Goal: Check status: Check status

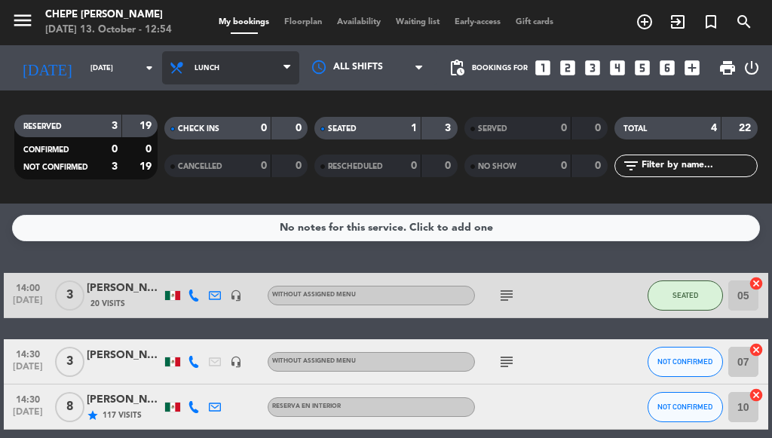
click at [228, 72] on span "Lunch" at bounding box center [230, 67] width 137 height 33
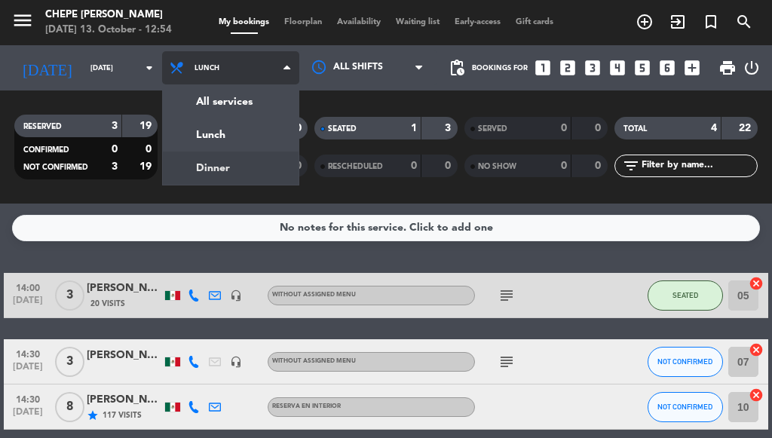
click at [235, 163] on div "menu Chepe [PERSON_NAME] [DATE] 13. October - 12:54 My bookings Floorplan Avail…" at bounding box center [386, 101] width 772 height 203
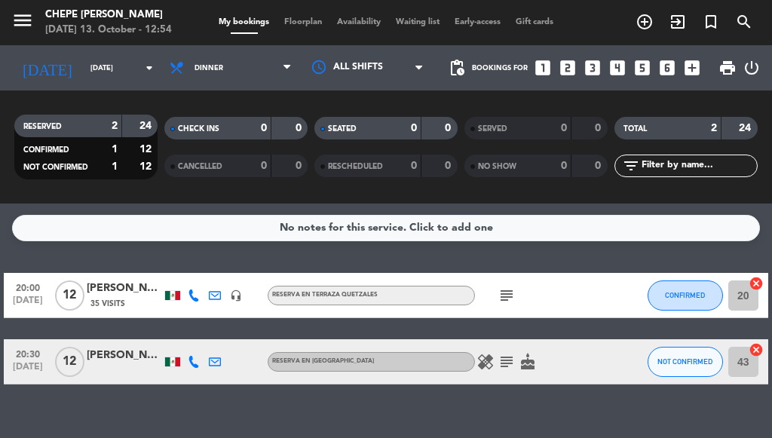
click at [243, 79] on span "Dinner" at bounding box center [230, 67] width 137 height 33
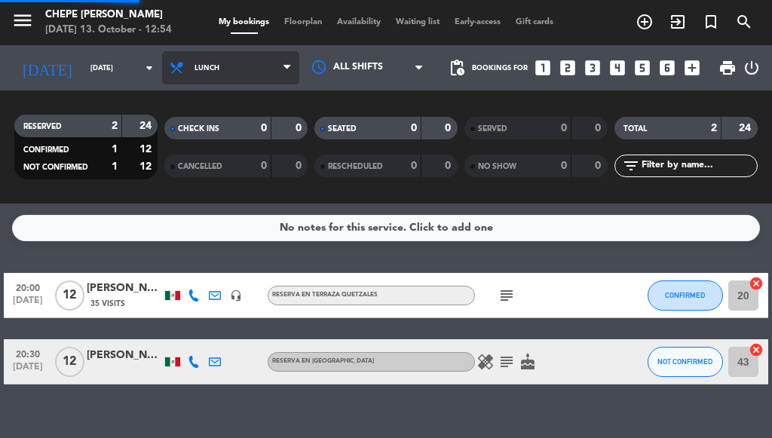
click at [238, 133] on div "menu Chepe [PERSON_NAME] [DATE] 13. October - 12:54 My bookings Floorplan Avail…" at bounding box center [386, 101] width 772 height 203
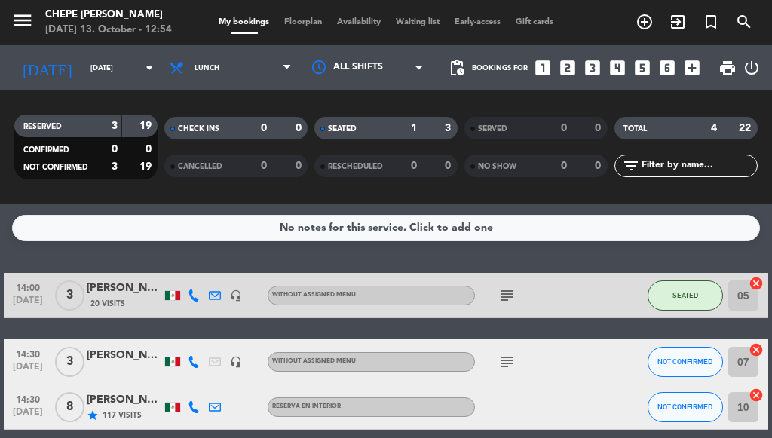
click at [509, 290] on icon "subject" at bounding box center [506, 295] width 18 height 18
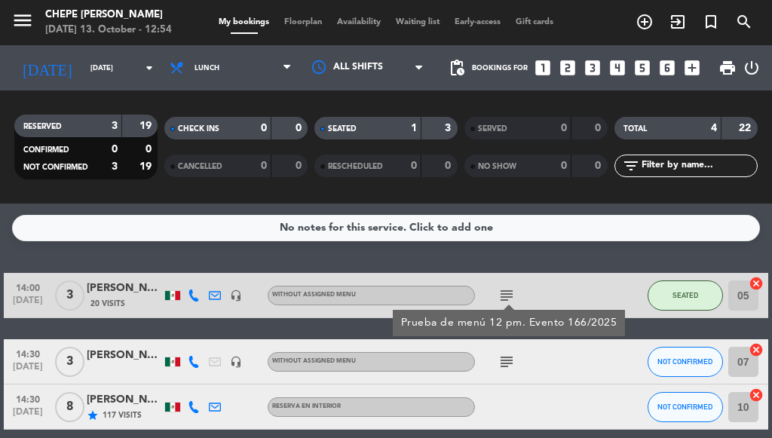
click at [503, 355] on icon "subject" at bounding box center [506, 362] width 18 height 18
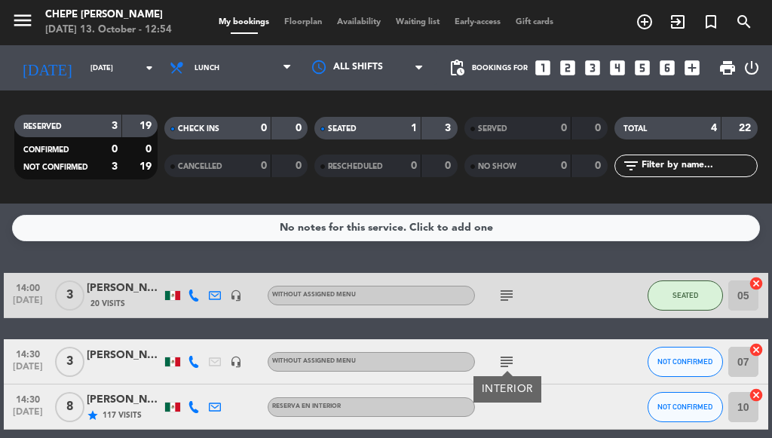
click at [552, 406] on div at bounding box center [538, 406] width 127 height 44
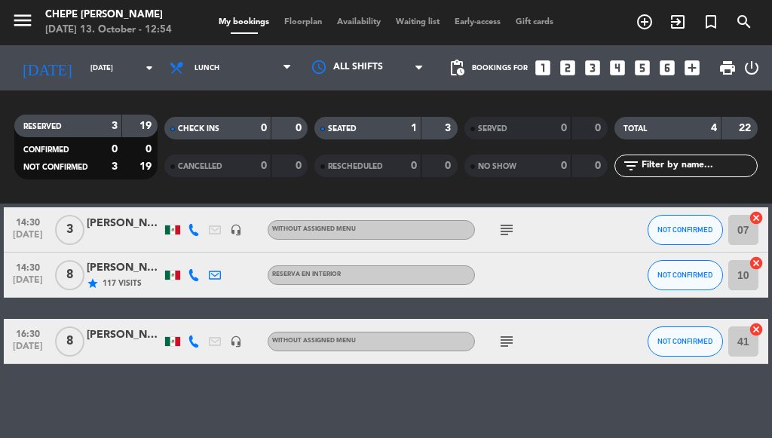
scroll to position [133, 0]
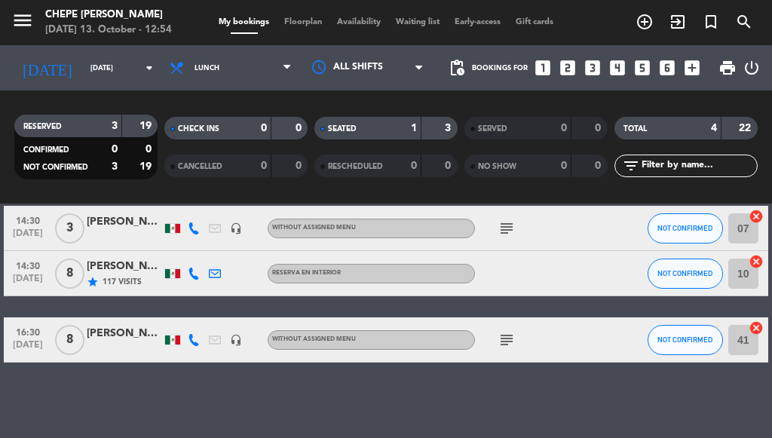
click at [511, 343] on icon "subject" at bounding box center [506, 340] width 18 height 18
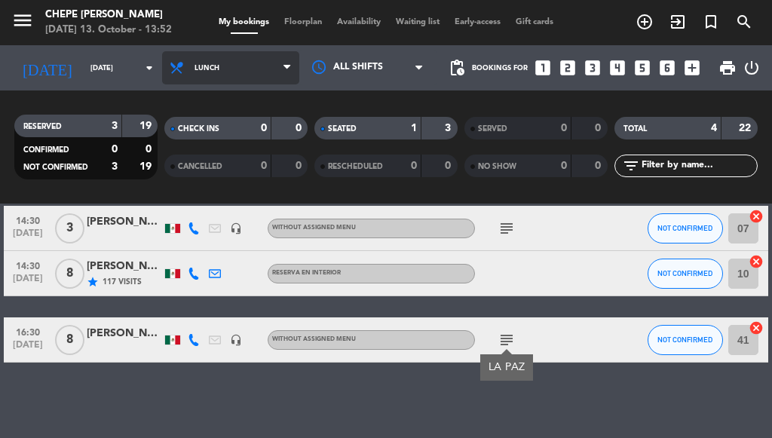
click at [225, 76] on span "Lunch" at bounding box center [230, 67] width 137 height 33
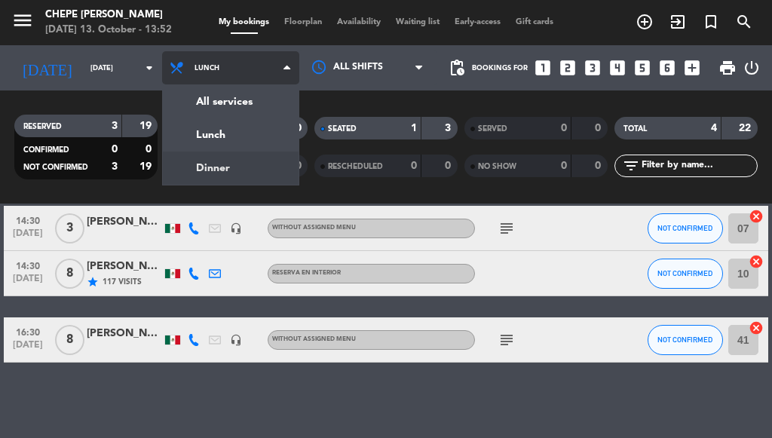
click at [208, 164] on div "menu Chepe [PERSON_NAME] [DATE] 13. October - 13:52 My bookings Floorplan Avail…" at bounding box center [386, 101] width 772 height 203
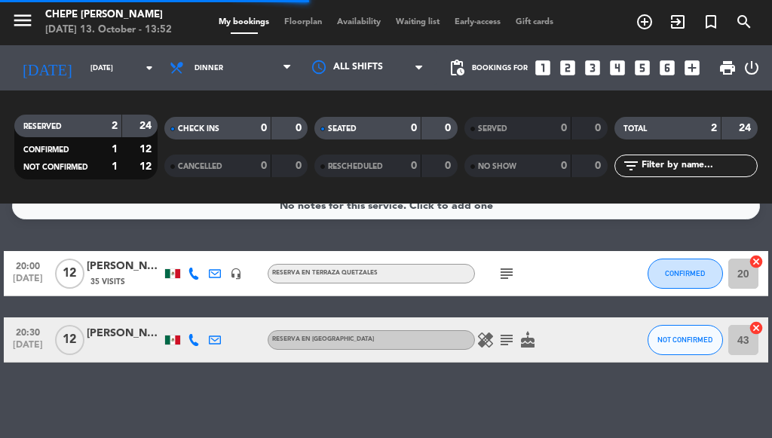
scroll to position [22, 0]
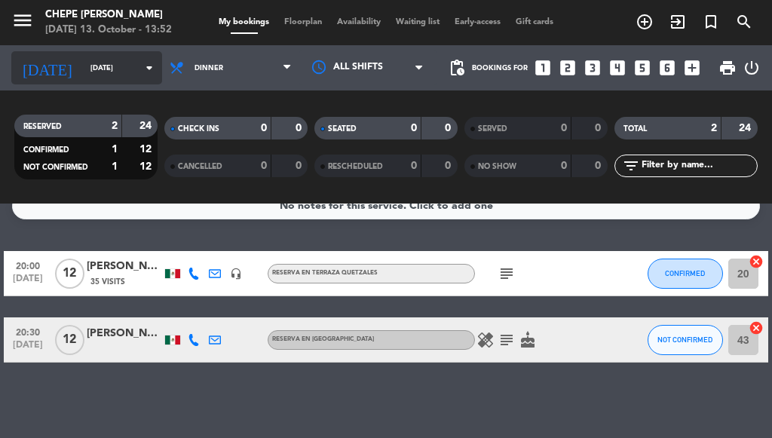
click at [143, 70] on icon "arrow_drop_down" at bounding box center [149, 68] width 18 height 18
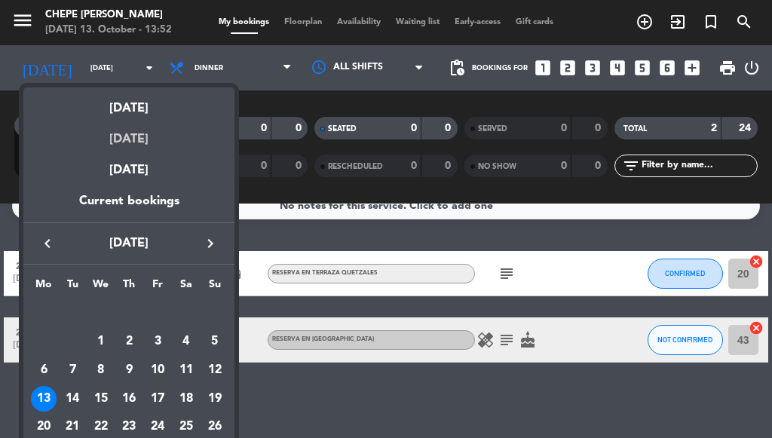
click at [130, 135] on div "[DATE]" at bounding box center [128, 133] width 211 height 31
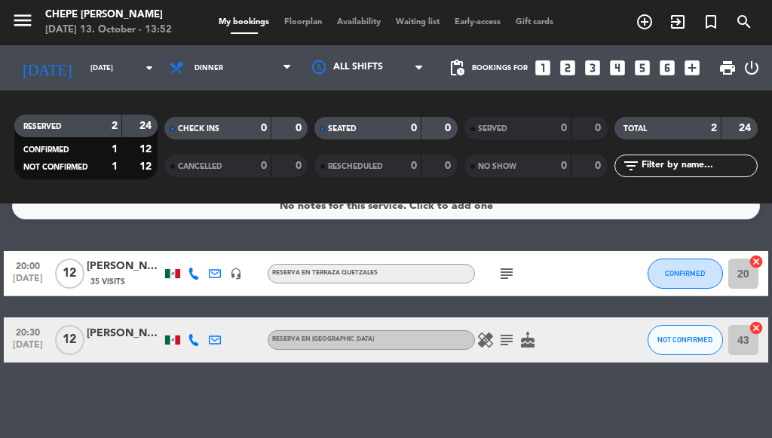
type input "[DATE]"
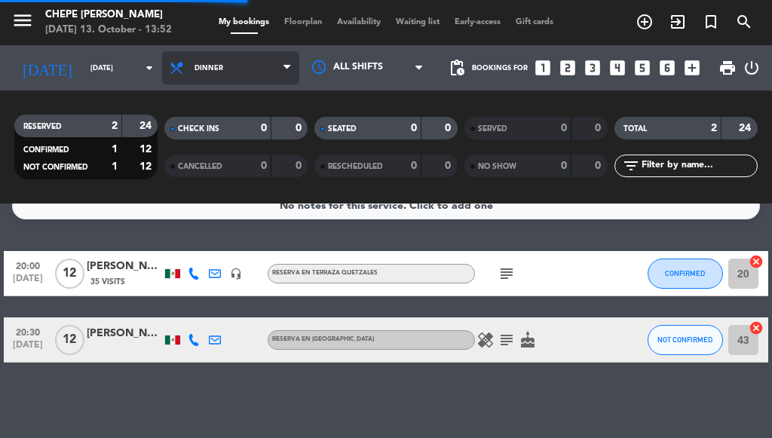
scroll to position [0, 0]
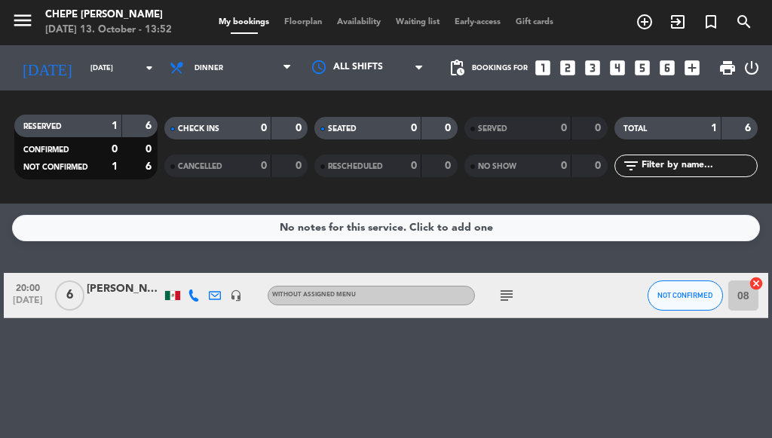
click at [197, 72] on span "Dinner" at bounding box center [208, 68] width 29 height 8
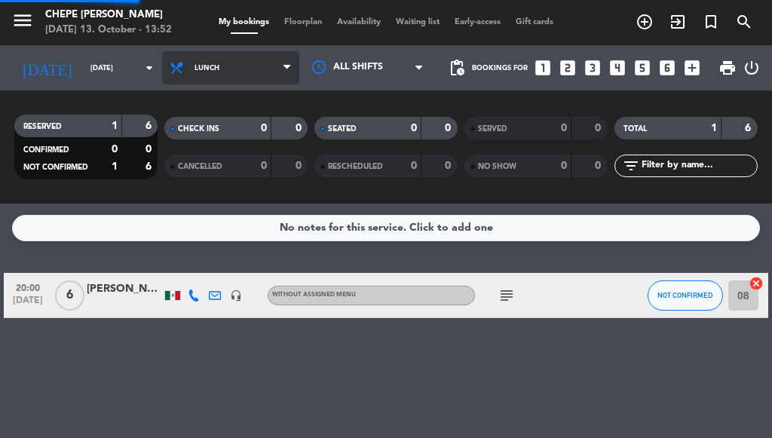
click at [197, 137] on div "menu Chepe [PERSON_NAME] [DATE] 13. October - 13:52 My bookings Floorplan Avail…" at bounding box center [386, 101] width 772 height 203
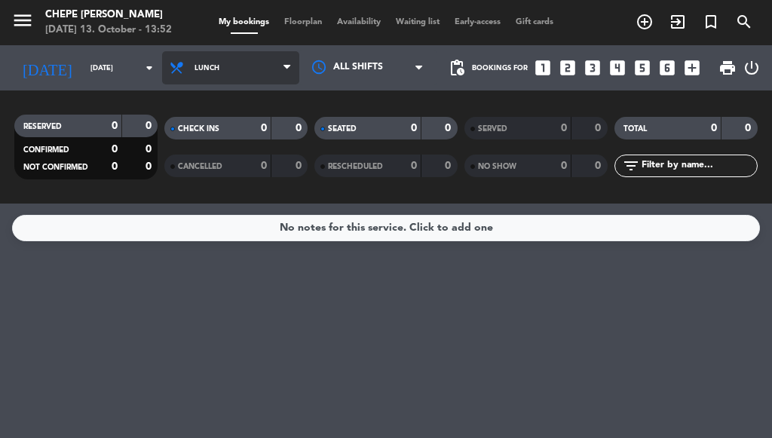
click at [231, 72] on span "Lunch" at bounding box center [230, 67] width 137 height 33
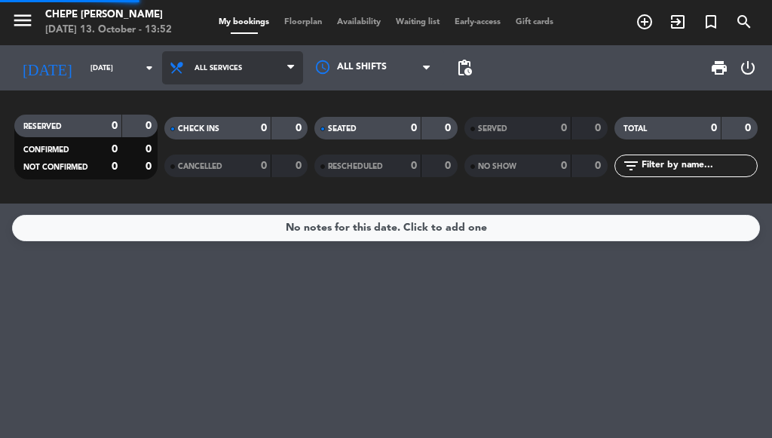
click at [220, 102] on div "menu Chepe [PERSON_NAME] [DATE] 13. October - 13:52 My bookings Floorplan Avail…" at bounding box center [386, 101] width 772 height 203
